Goal: Transaction & Acquisition: Obtain resource

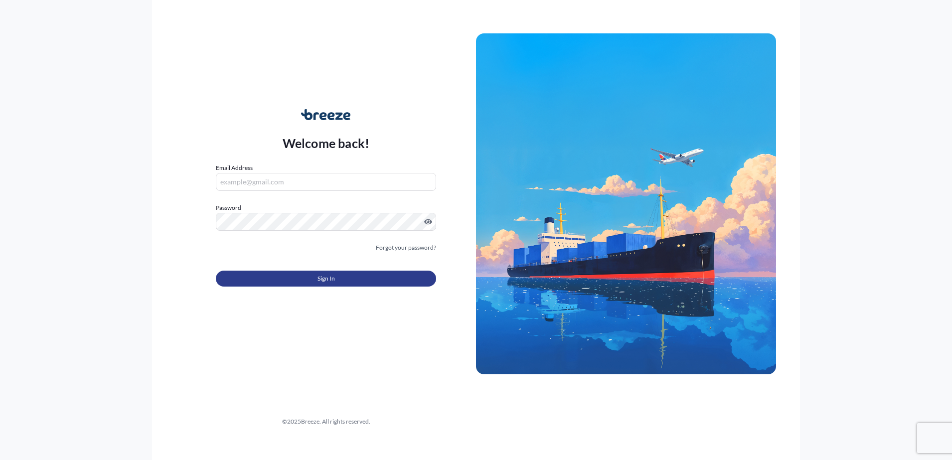
type input "[EMAIL_ADDRESS][DOMAIN_NAME]"
click at [335, 280] on button "Sign In" at bounding box center [326, 279] width 220 height 16
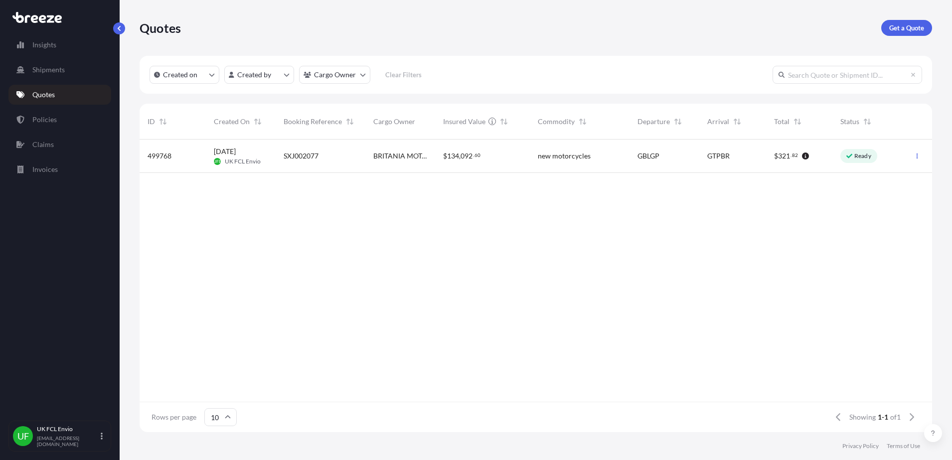
scroll to position [10, 10]
click at [367, 164] on div "BRITANIA MOTORS S.A." at bounding box center [400, 156] width 70 height 33
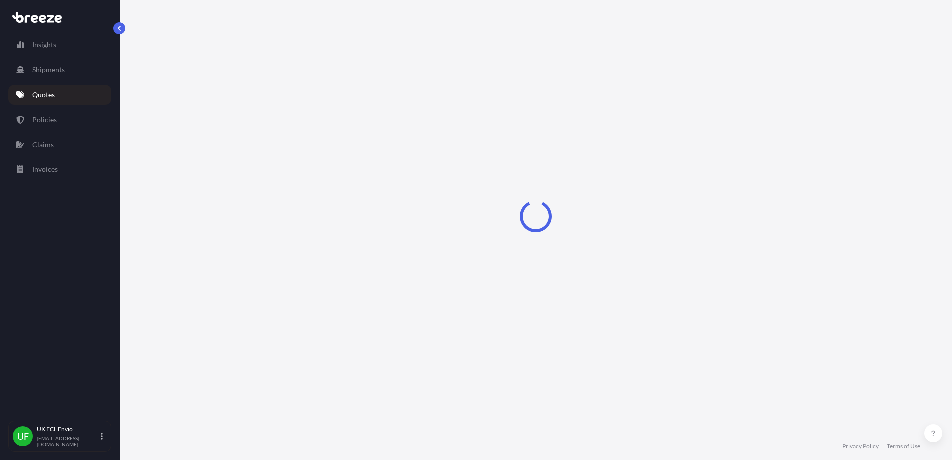
select select "Road"
select select "Sea"
select select "2"
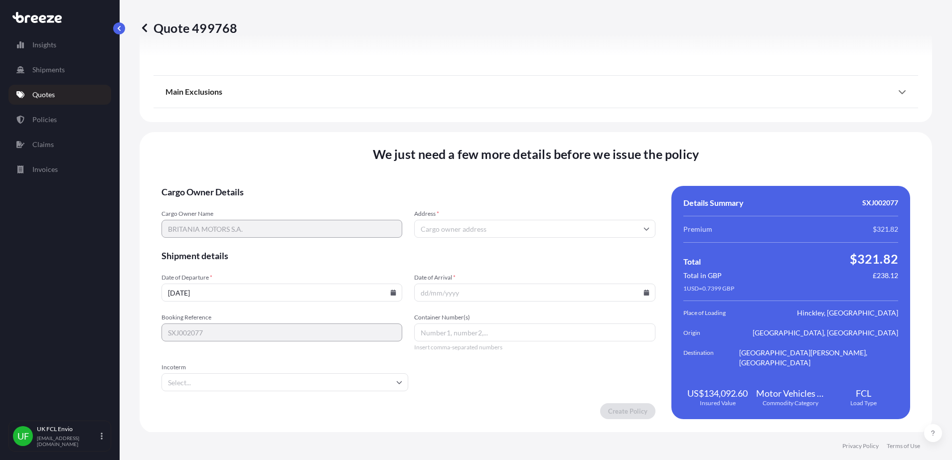
scroll to position [1265, 0]
click at [448, 226] on input "Address *" at bounding box center [534, 228] width 241 height 18
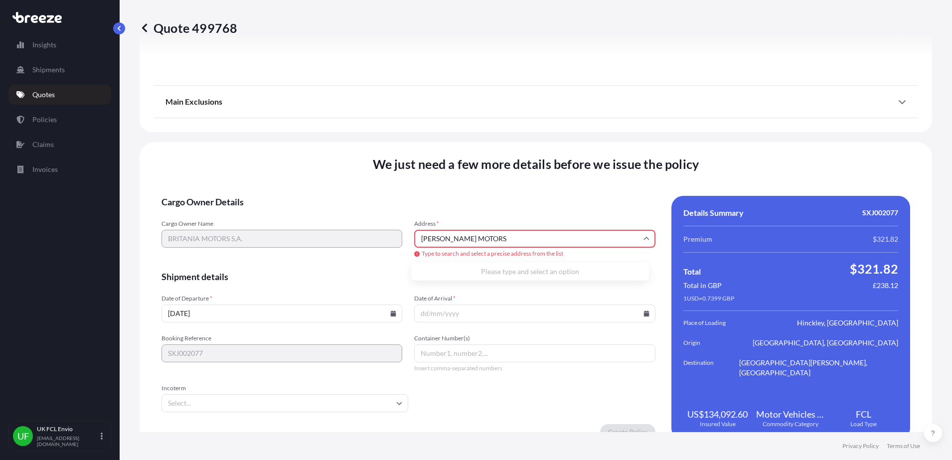
click at [435, 238] on input "[PERSON_NAME] MOTORS" at bounding box center [534, 239] width 241 height 18
type input "BRITANIA MOTORS"
click at [426, 311] on input "Date of Arrival *" at bounding box center [534, 314] width 241 height 18
click at [391, 313] on icon at bounding box center [393, 314] width 5 height 6
click at [259, 245] on button "24" at bounding box center [251, 240] width 16 height 16
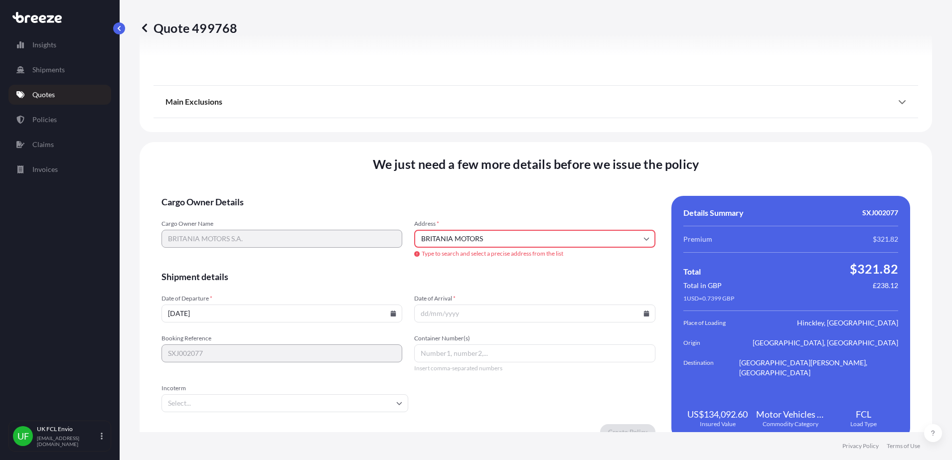
type input "[DATE]"
click at [644, 315] on icon at bounding box center [646, 314] width 5 height 6
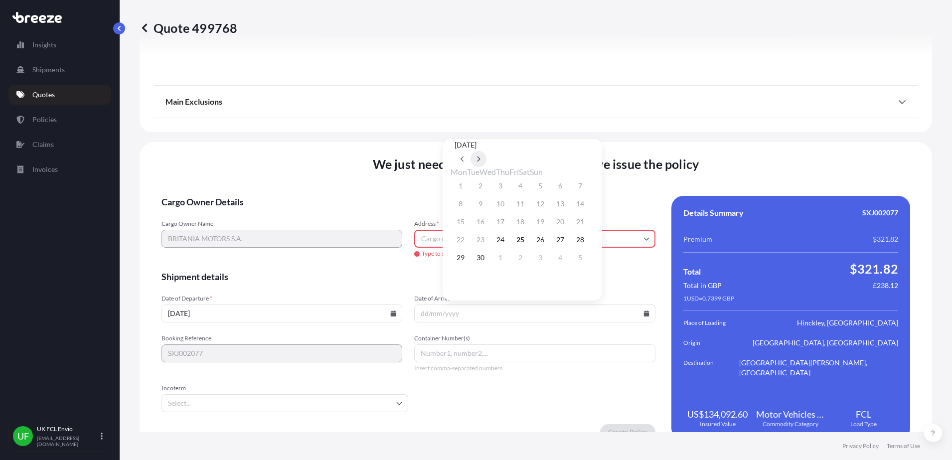
click at [487, 151] on button at bounding box center [479, 159] width 16 height 16
click at [548, 259] on button "31" at bounding box center [541, 258] width 16 height 16
type input "[DATE]"
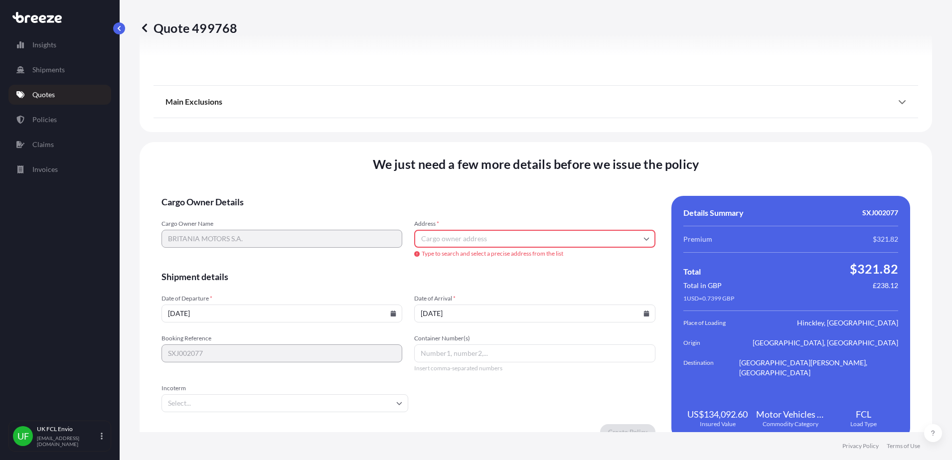
click at [470, 352] on input "Container Number(s)" at bounding box center [534, 354] width 241 height 18
click at [477, 354] on input "Container Number(s)" at bounding box center [534, 354] width 241 height 18
paste input "HLBU1167770"
click at [443, 250] on span "Type to search and select a precise address from the list" at bounding box center [534, 254] width 241 height 8
type input "HLBU1167770"
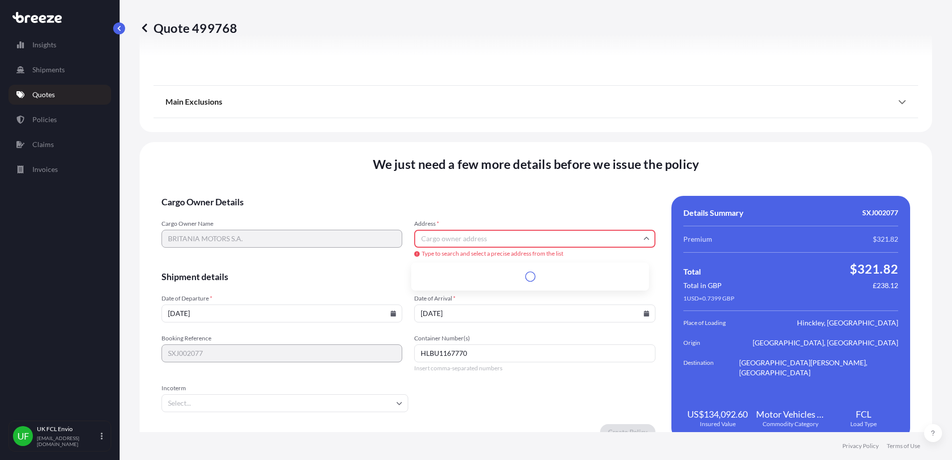
click at [458, 247] on input "Address *" at bounding box center [534, 239] width 241 height 18
type input "B"
drag, startPoint x: 502, startPoint y: 242, endPoint x: 417, endPoint y: 236, distance: 85.0
click at [495, 241] on input "[PERSON_NAME] DEL [PERSON_NAME] R" at bounding box center [534, 239] width 241 height 18
click at [419, 236] on input "[PERSON_NAME] DEL [PERSON_NAME] R" at bounding box center [534, 239] width 241 height 18
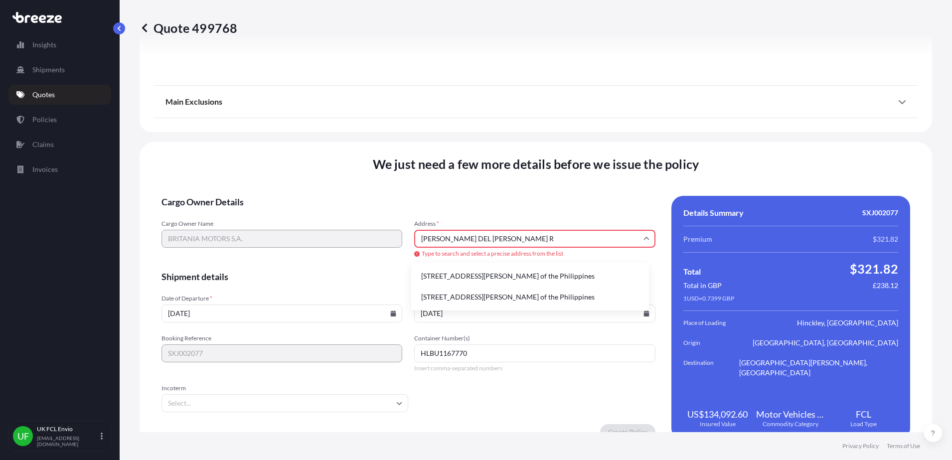
click at [414, 235] on input "[PERSON_NAME] DEL [PERSON_NAME] R" at bounding box center [534, 239] width 241 height 18
click at [498, 240] on input "[PERSON_NAME] DEL [PERSON_NAME] R" at bounding box center [534, 239] width 241 height 18
type input "J"
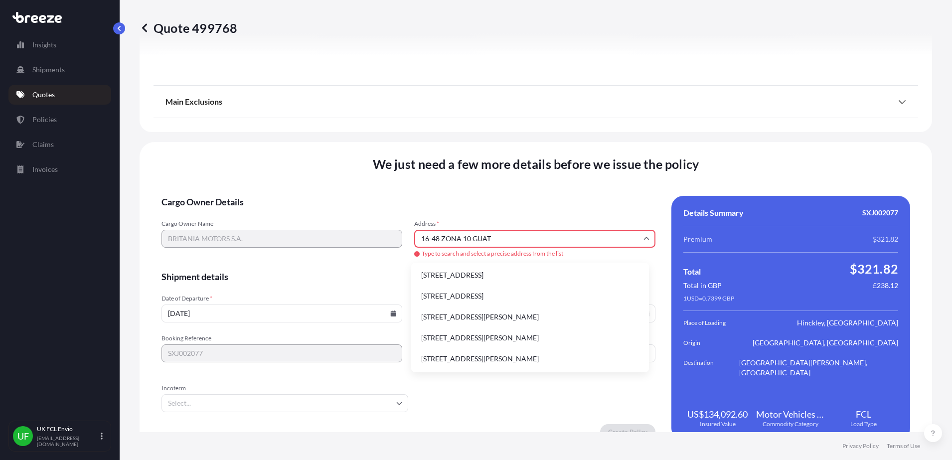
scroll to position [0, 0]
click at [385, 235] on div "Cargo Owner Name BRITANIA MOTORS S.A. Address * 16-48 ZONA 10 GUAT Type to sear…" at bounding box center [409, 239] width 494 height 39
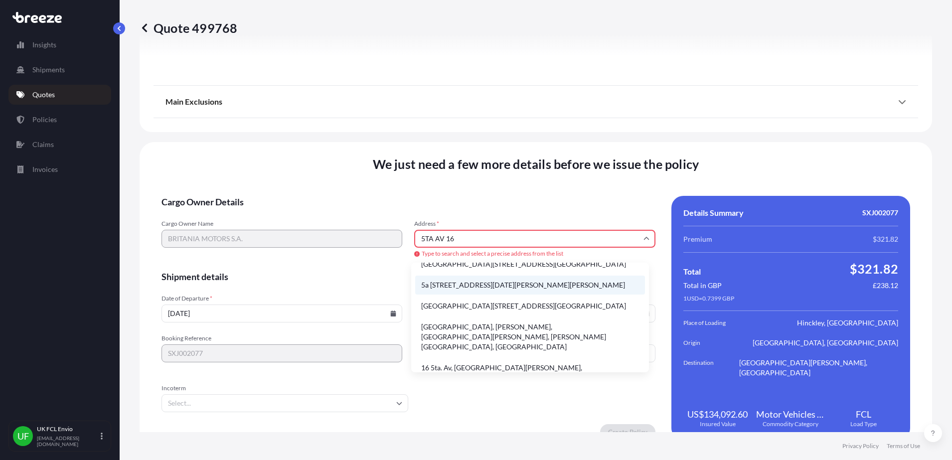
scroll to position [15, 0]
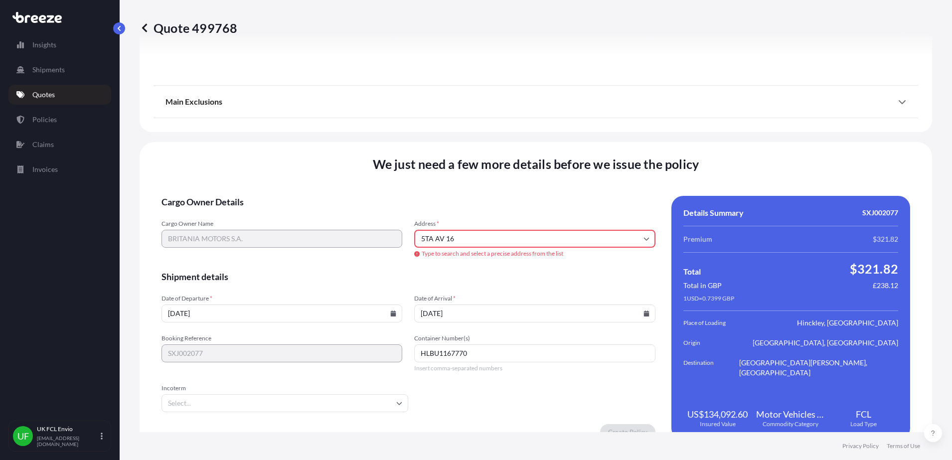
drag, startPoint x: 460, startPoint y: 242, endPoint x: 436, endPoint y: 242, distance: 23.9
click at [459, 242] on input "5TA AV 16" at bounding box center [534, 239] width 241 height 18
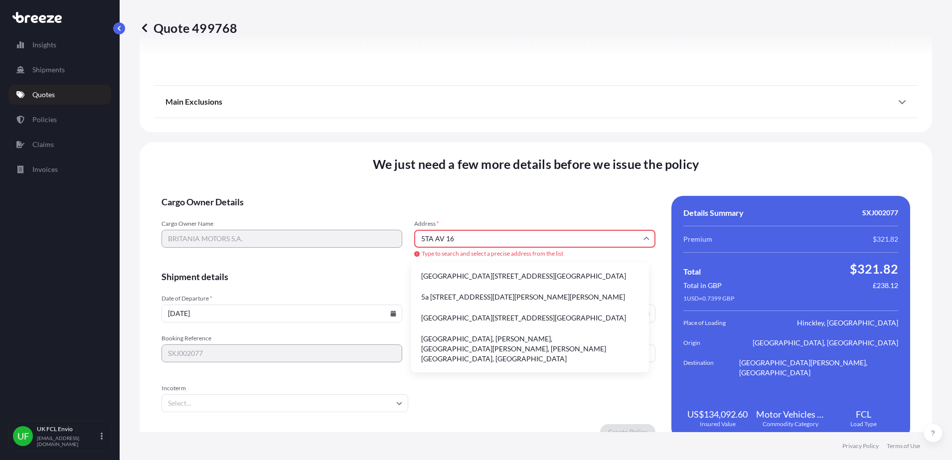
drag, startPoint x: 436, startPoint y: 242, endPoint x: 402, endPoint y: 242, distance: 33.9
click at [402, 242] on div "Cargo Owner Name BRITANIA MOTORS S.A. Address * 5TA AV 16 Type to search and se…" at bounding box center [409, 239] width 494 height 39
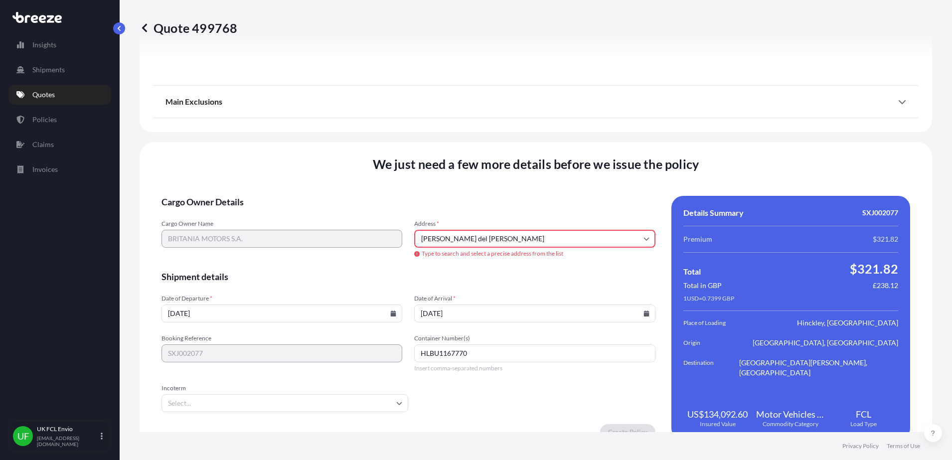
click at [487, 237] on input "[PERSON_NAME] del [PERSON_NAME]" at bounding box center [534, 239] width 241 height 18
drag, startPoint x: 453, startPoint y: 237, endPoint x: 411, endPoint y: 237, distance: 41.9
click at [415, 237] on input "[PERSON_NAME] del [PERSON_NAME]" at bounding box center [534, 239] width 241 height 18
click at [411, 237] on div "Cargo Owner Name BRITANIA MOTORS S.A. Address * [PERSON_NAME][GEOGRAPHIC_DATA] …" at bounding box center [409, 239] width 494 height 39
click at [493, 232] on input "[PERSON_NAME] del [PERSON_NAME]" at bounding box center [534, 239] width 241 height 18
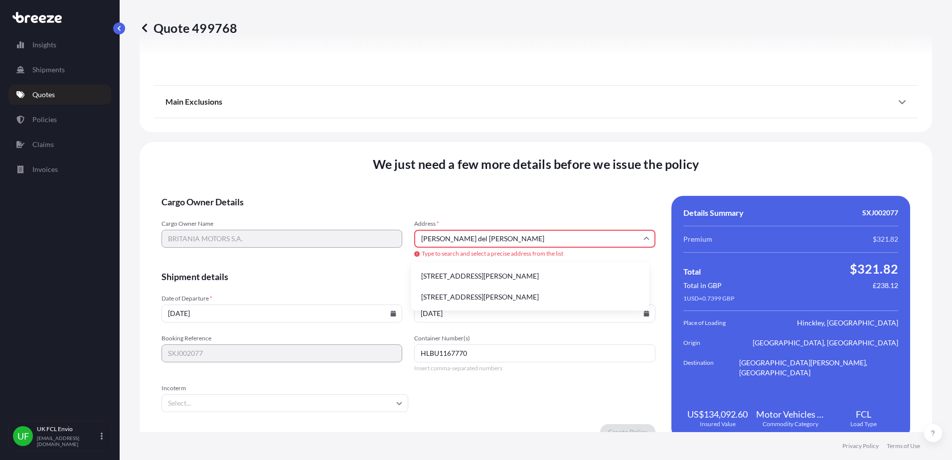
click at [493, 232] on input "[PERSON_NAME] del [PERSON_NAME]" at bounding box center [534, 239] width 241 height 18
paste input "5 [GEOGRAPHIC_DATA]. de Guatemala 01010, [GEOGRAPHIC_DATA]"
click at [437, 241] on input "[PERSON_NAME] d5 Avenida 16-48, Cdad. de Guatemala 01010, [GEOGRAPHIC_DATA]" at bounding box center [534, 239] width 241 height 18
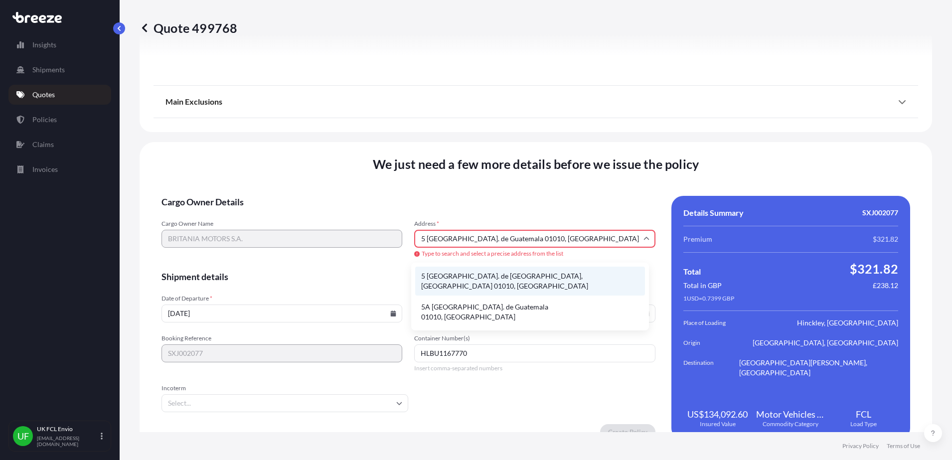
click at [505, 272] on li "5 [GEOGRAPHIC_DATA]. de [GEOGRAPHIC_DATA], [GEOGRAPHIC_DATA] 01010, [GEOGRAPHIC…" at bounding box center [530, 281] width 230 height 29
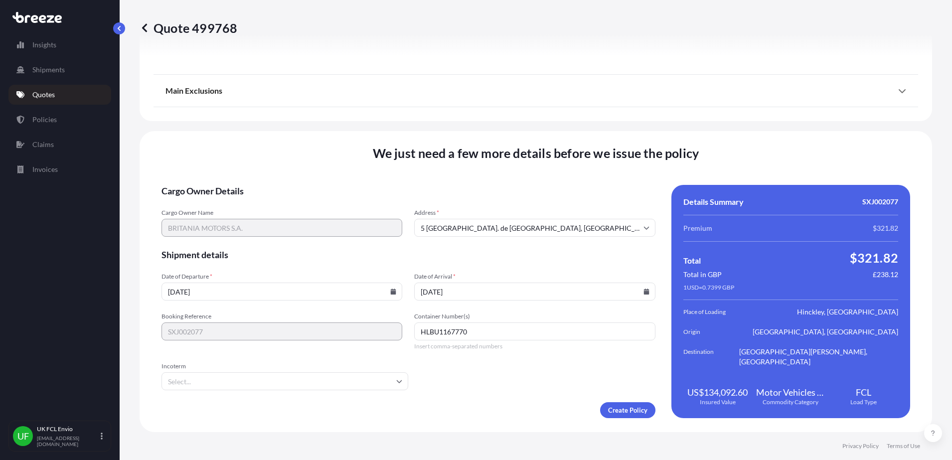
type input "[GEOGRAPHIC_DATA]. de Guatemala 01010, [GEOGRAPHIC_DATA]"
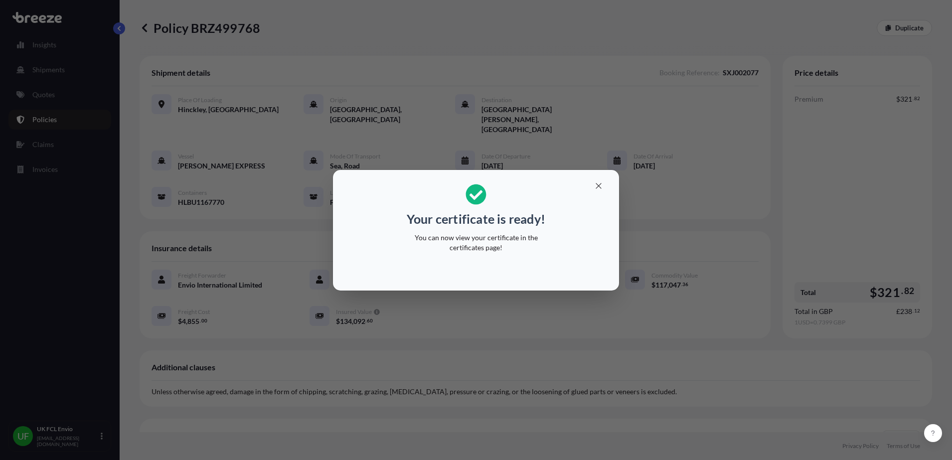
click at [342, 189] on h2 "Your certificate is ready! You can now view your certificate in the certificate…" at bounding box center [476, 218] width 270 height 81
click at [542, 225] on p "Your certificate is ready!" at bounding box center [476, 219] width 139 height 16
click at [596, 186] on icon "button" at bounding box center [598, 185] width 9 height 9
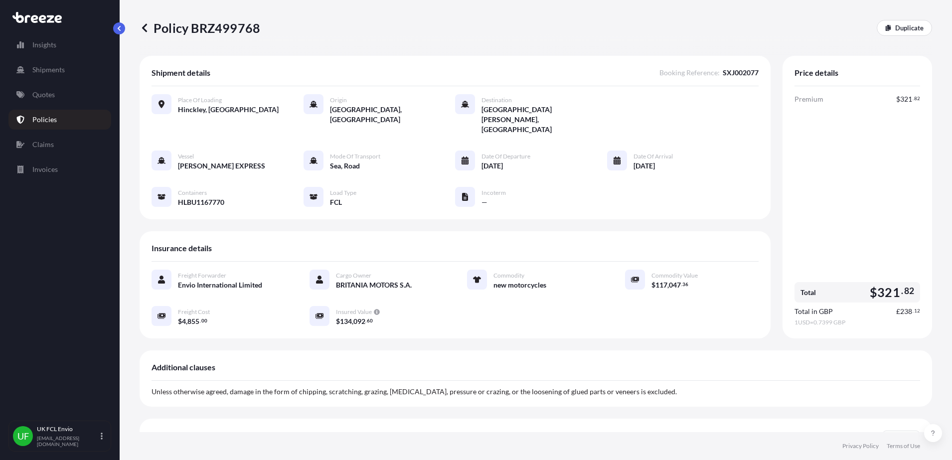
click at [51, 121] on p "Policies" at bounding box center [44, 120] width 24 height 10
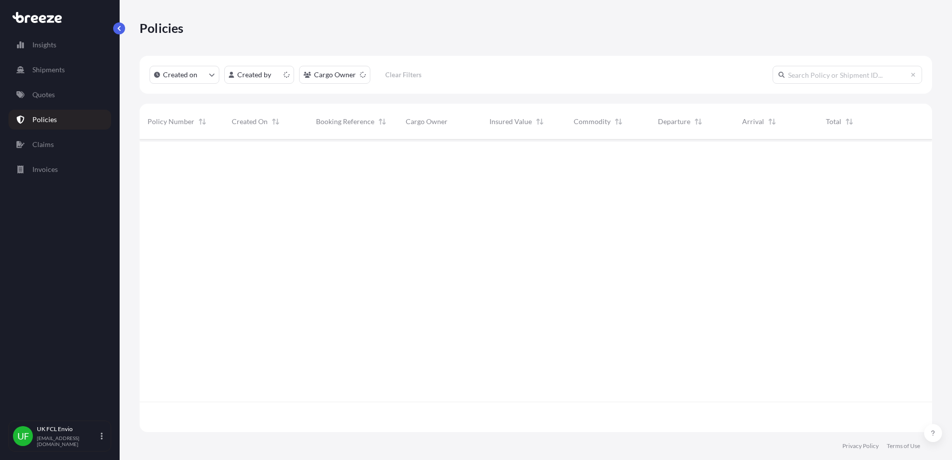
scroll to position [289, 783]
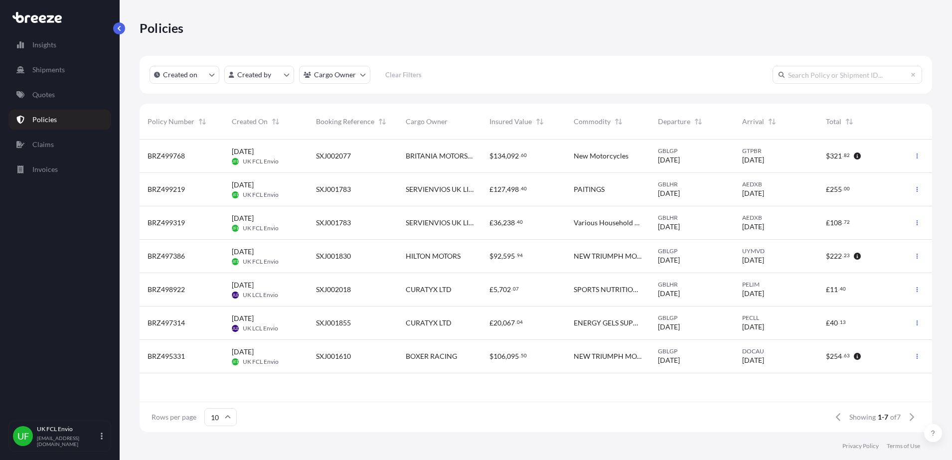
click at [273, 156] on span "[DATE] UFE UK FCL Envio" at bounding box center [255, 156] width 47 height 19
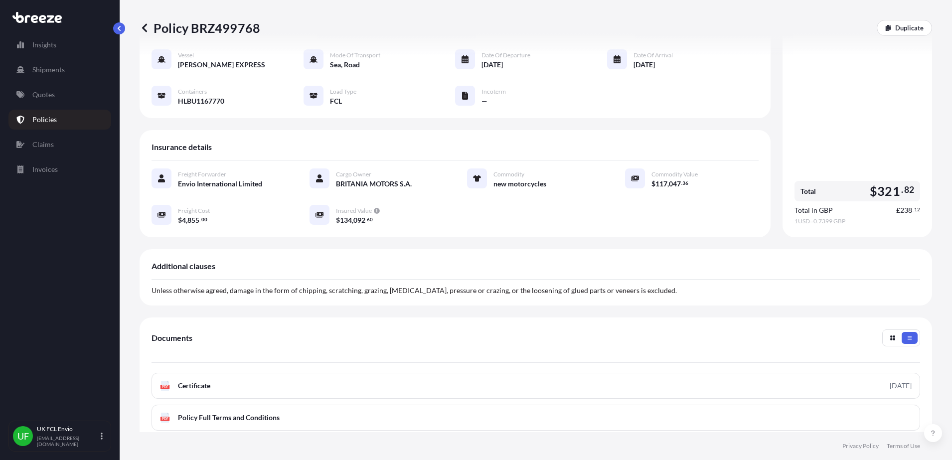
scroll to position [198, 0]
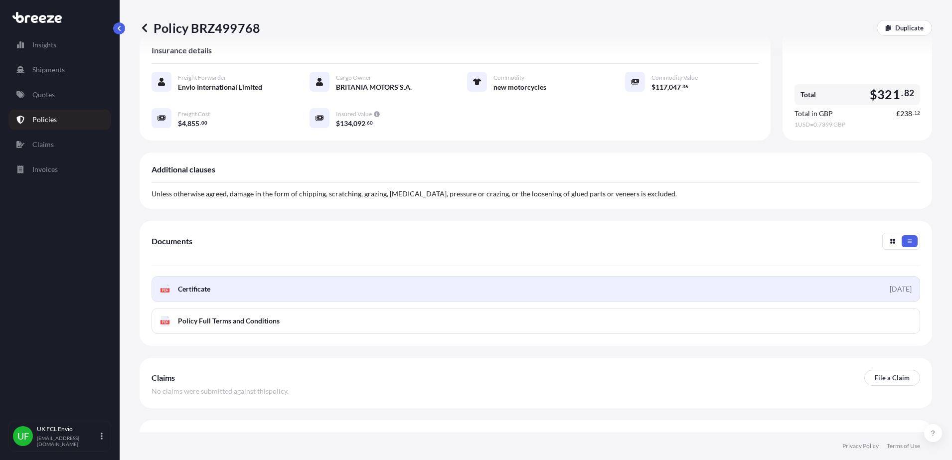
click at [202, 276] on link "PDF Certificate [DATE]" at bounding box center [536, 289] width 769 height 26
